Goal: Information Seeking & Learning: Learn about a topic

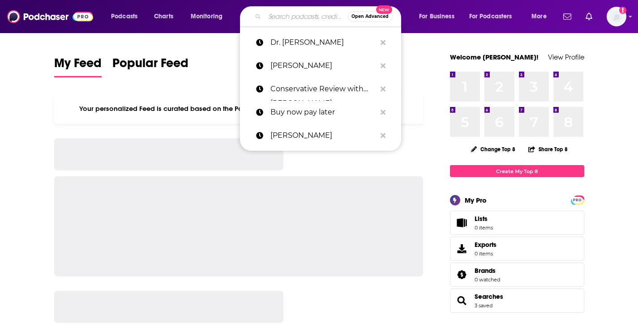
click at [290, 19] on input "Search podcasts, credits, & more..." at bounding box center [305, 16] width 83 height 14
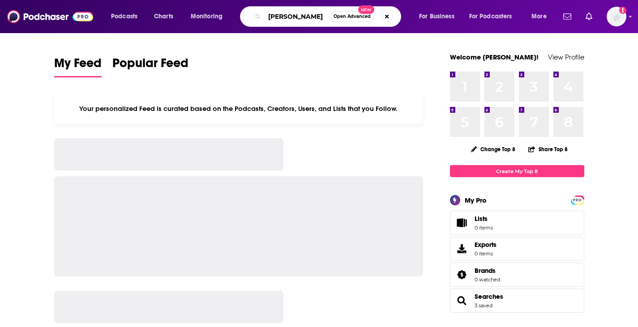
type input "dr peter attia"
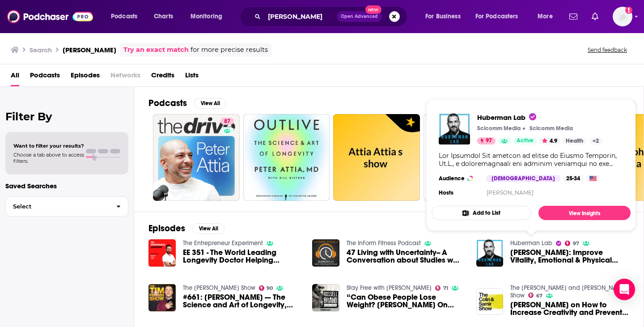
click at [533, 241] on link "Huberman Lab" at bounding box center [531, 243] width 42 height 8
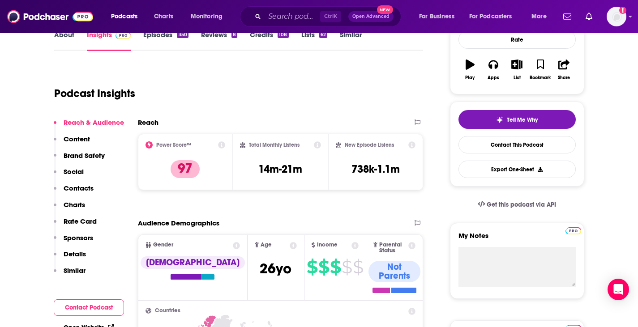
scroll to position [143, 0]
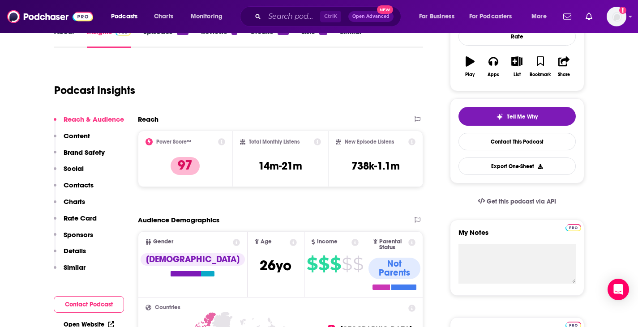
click at [353, 192] on div "Reach Power Score™ 97 Total Monthly Listens 14m-21m New Episode Listens 738k-1.…" at bounding box center [280, 154] width 285 height 79
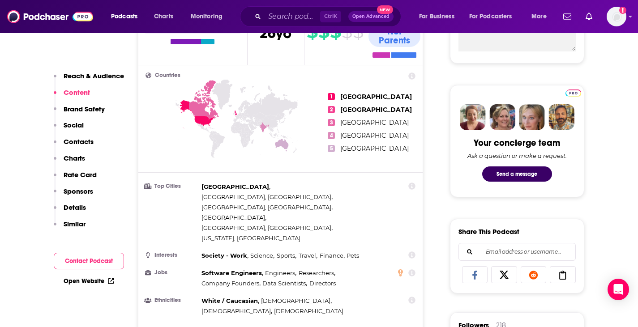
scroll to position [376, 0]
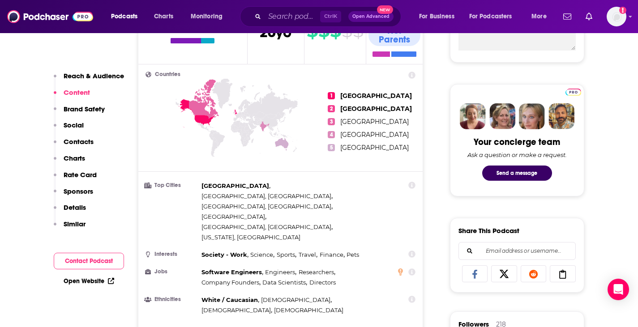
click at [561, 272] on icon at bounding box center [562, 274] width 25 height 9
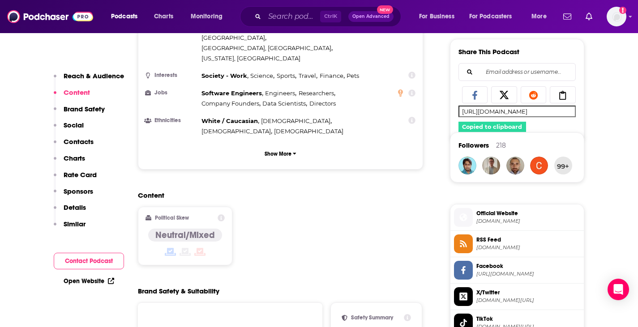
scroll to position [269, 0]
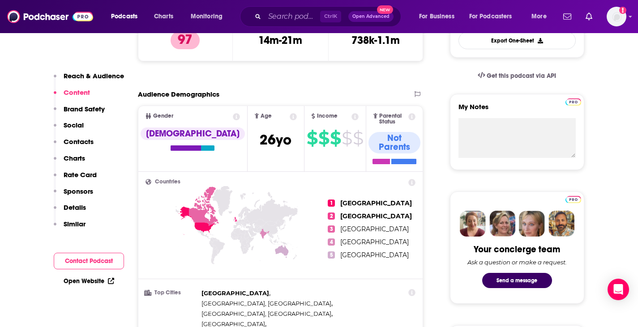
click at [75, 191] on p "Sponsors" at bounding box center [79, 191] width 30 height 9
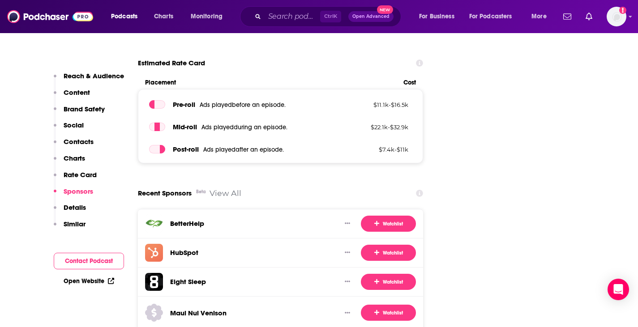
scroll to position [1602, 0]
click at [225, 188] on link "View All" at bounding box center [225, 192] width 32 height 9
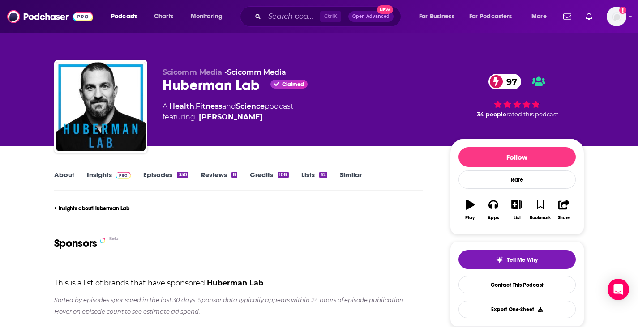
click at [268, 176] on link "Credits 108" at bounding box center [269, 180] width 38 height 21
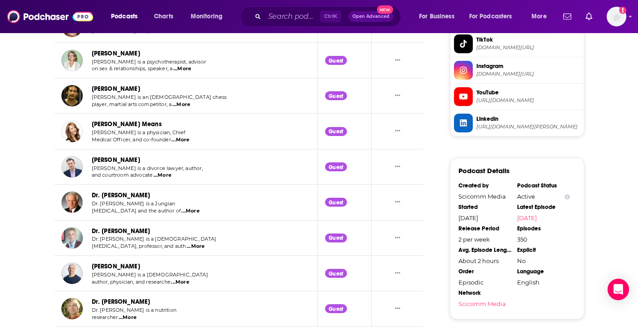
scroll to position [841, 0]
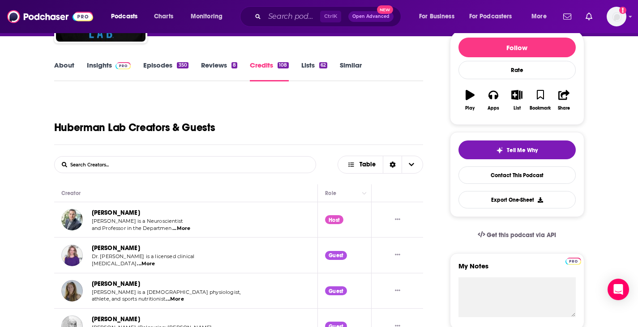
scroll to position [38, 0]
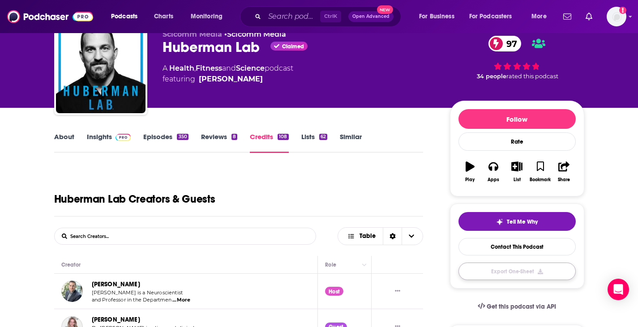
click at [532, 270] on button "Export One-Sheet" at bounding box center [516, 271] width 117 height 17
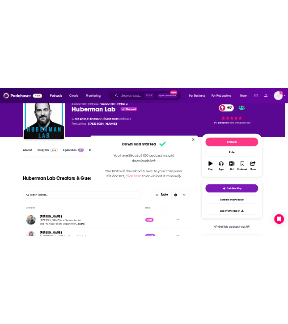
scroll to position [0, 0]
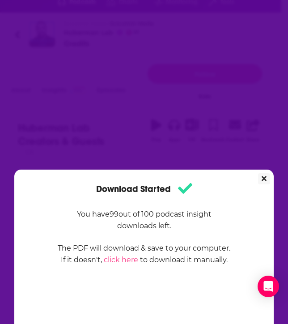
click at [262, 177] on icon "Close" at bounding box center [264, 178] width 5 height 5
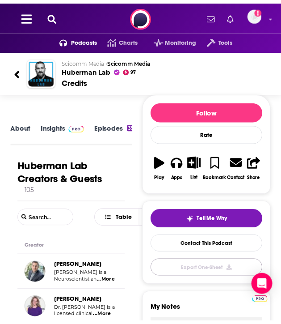
scroll to position [38, 0]
